Goal: Check status

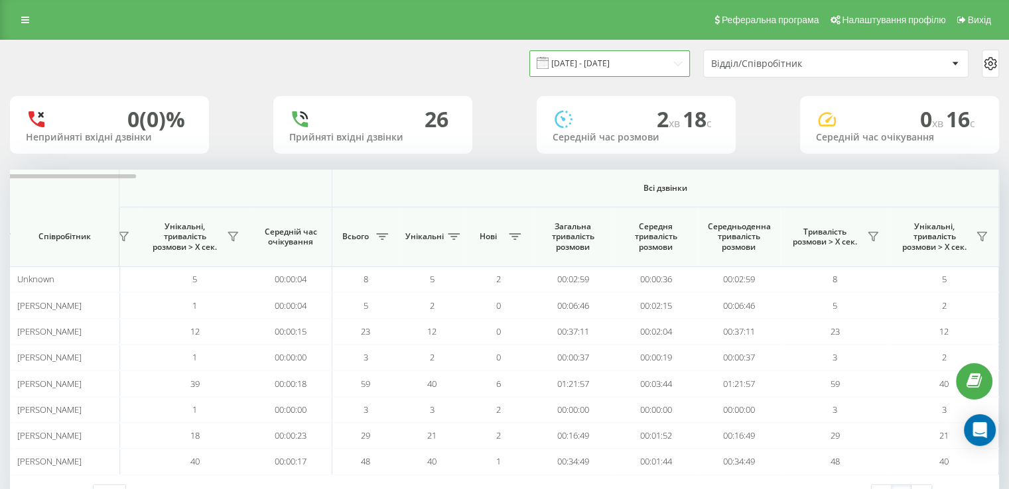
click at [599, 58] on input "[DATE] - [DATE]" at bounding box center [609, 63] width 160 height 26
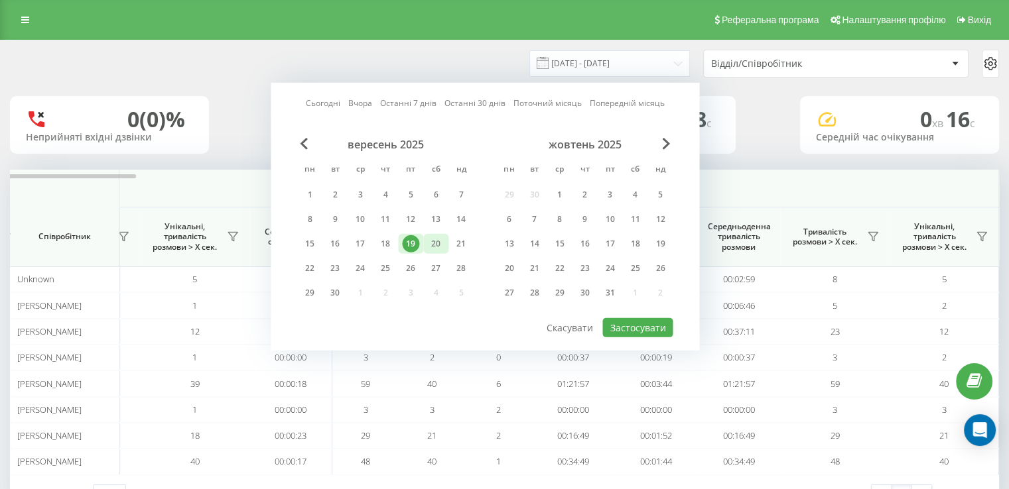
click at [438, 247] on div "20" at bounding box center [435, 243] width 17 height 17
click at [467, 247] on div "21" at bounding box center [460, 243] width 17 height 17
click at [434, 238] on div "20" at bounding box center [435, 243] width 17 height 17
click at [435, 245] on div "20" at bounding box center [435, 243] width 17 height 17
click at [456, 240] on div "21" at bounding box center [460, 243] width 17 height 17
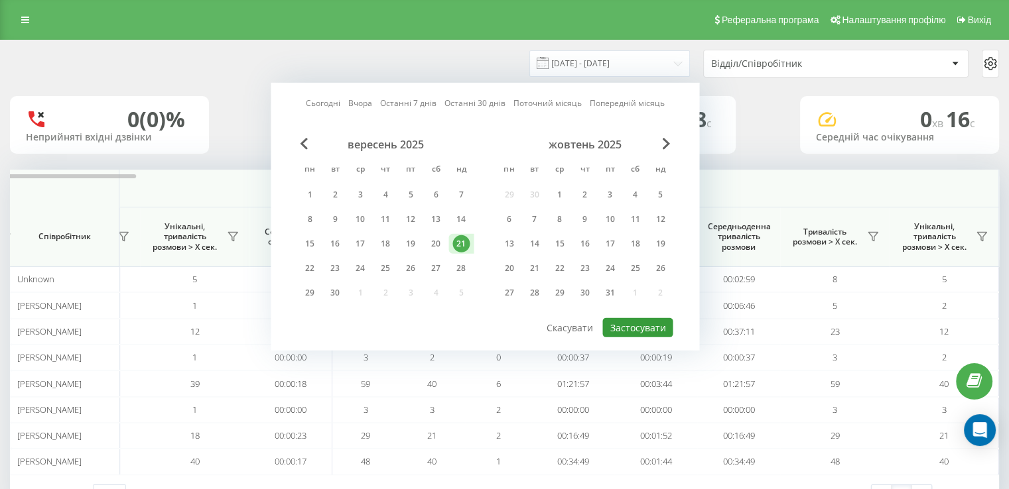
click at [642, 320] on button "Застосувати" at bounding box center [637, 327] width 70 height 19
type input "[DATE] - [DATE]"
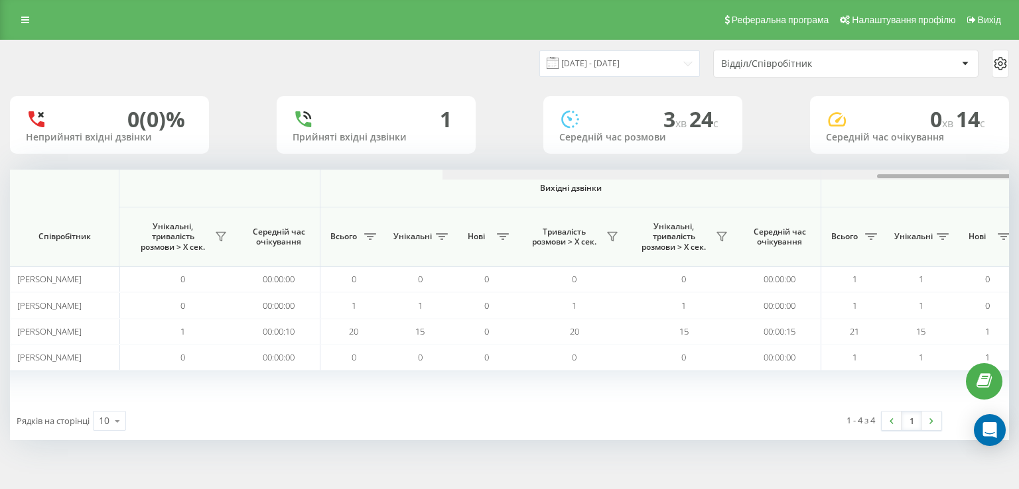
scroll to position [0, 851]
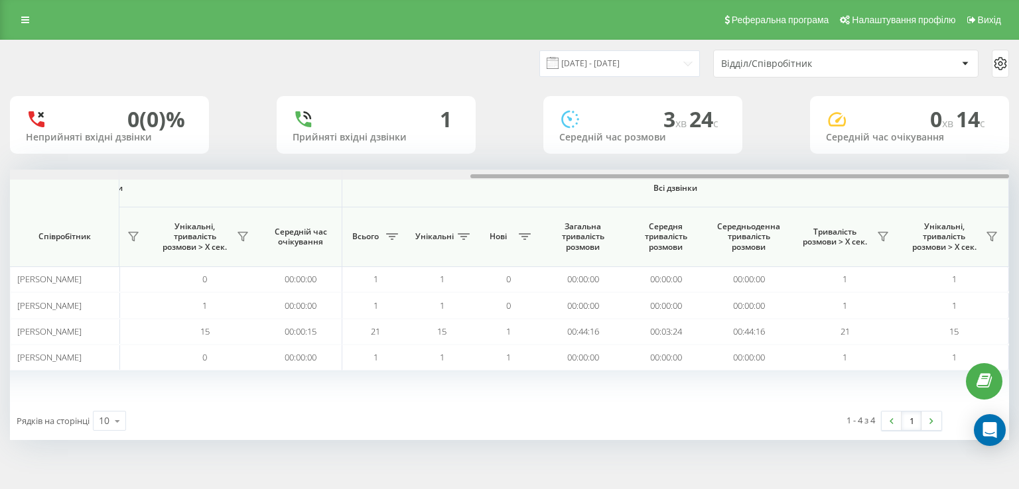
drag, startPoint x: 408, startPoint y: 176, endPoint x: 1003, endPoint y: 184, distance: 594.2
click at [1008, 188] on div "[DATE] - [DATE] Відділ/Співробітник 0 (0)% Неприйняті вхідні дзвінки 1 Прийняті…" at bounding box center [509, 253] width 1019 height 427
